Goal: Information Seeking & Learning: Find specific page/section

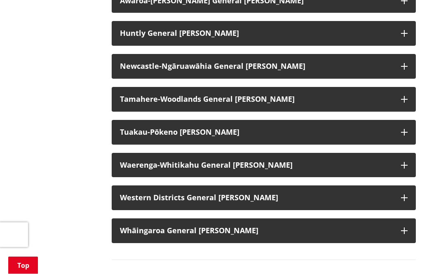
scroll to position [729, 0]
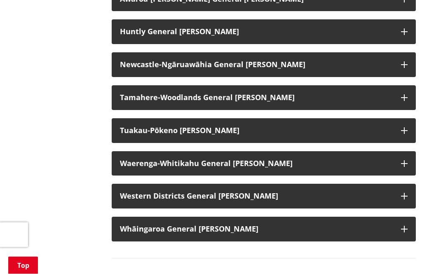
click at [402, 95] on icon "button" at bounding box center [404, 98] width 7 height 7
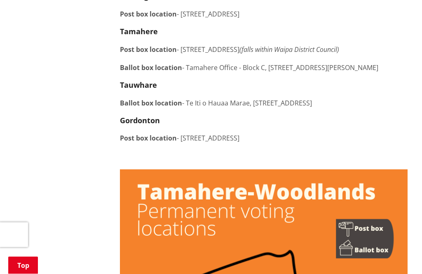
scroll to position [855, 0]
click at [238, 98] on p "Ballot box location - [GEOGRAPHIC_DATA] o [GEOGRAPHIC_DATA], [STREET_ADDRESS]" at bounding box center [263, 103] width 287 height 10
click at [151, 101] on strong "Ballot box location" at bounding box center [151, 102] width 62 height 9
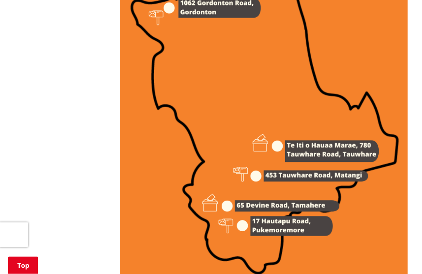
scroll to position [1141, 0]
click at [272, 227] on img at bounding box center [263, 86] width 287 height 406
click at [246, 224] on img at bounding box center [263, 86] width 287 height 406
click at [270, 228] on img at bounding box center [263, 86] width 287 height 406
click at [306, 163] on img at bounding box center [263, 86] width 287 height 406
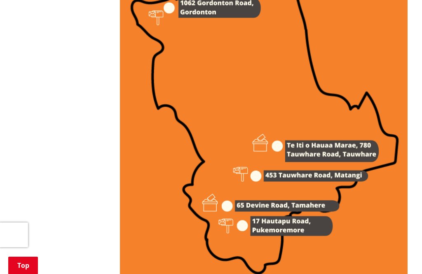
click at [298, 144] on img at bounding box center [263, 86] width 287 height 406
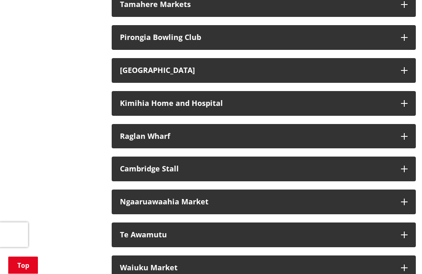
scroll to position [2066, 0]
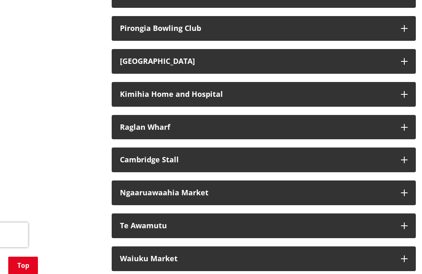
click at [160, 153] on button "Cambridge Stall" at bounding box center [264, 159] width 304 height 25
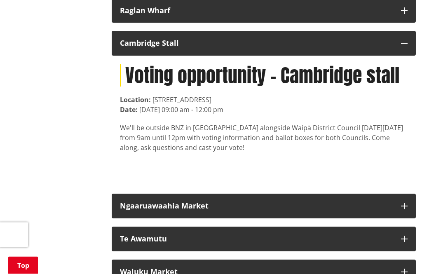
scroll to position [2185, 0]
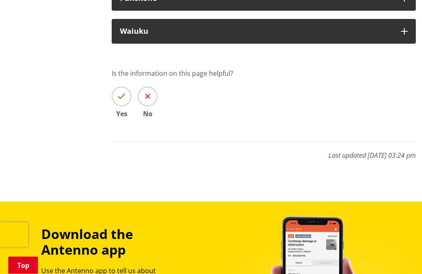
click at [147, 93] on icon at bounding box center [147, 97] width 5 height 8
click at [0, 0] on input "No" at bounding box center [0, 0] width 0 height 0
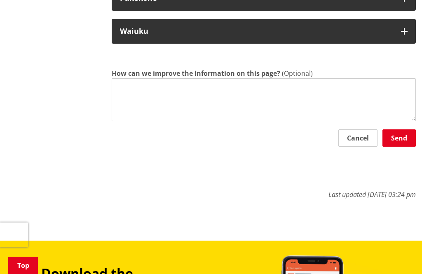
click at [400, 129] on button "Send" at bounding box center [398, 137] width 33 height 17
